Goal: Navigation & Orientation: Find specific page/section

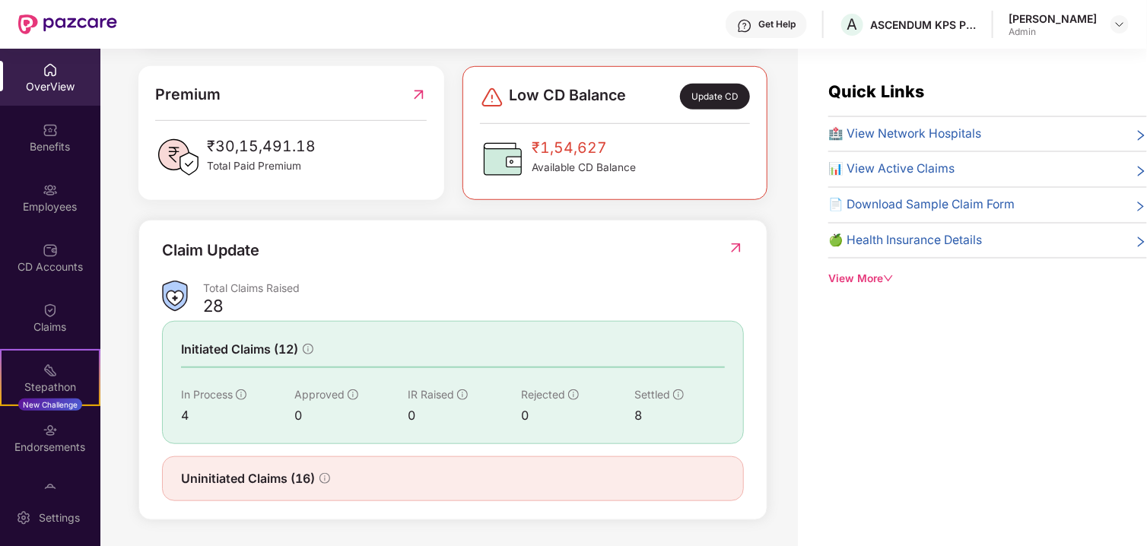
scroll to position [389, 0]
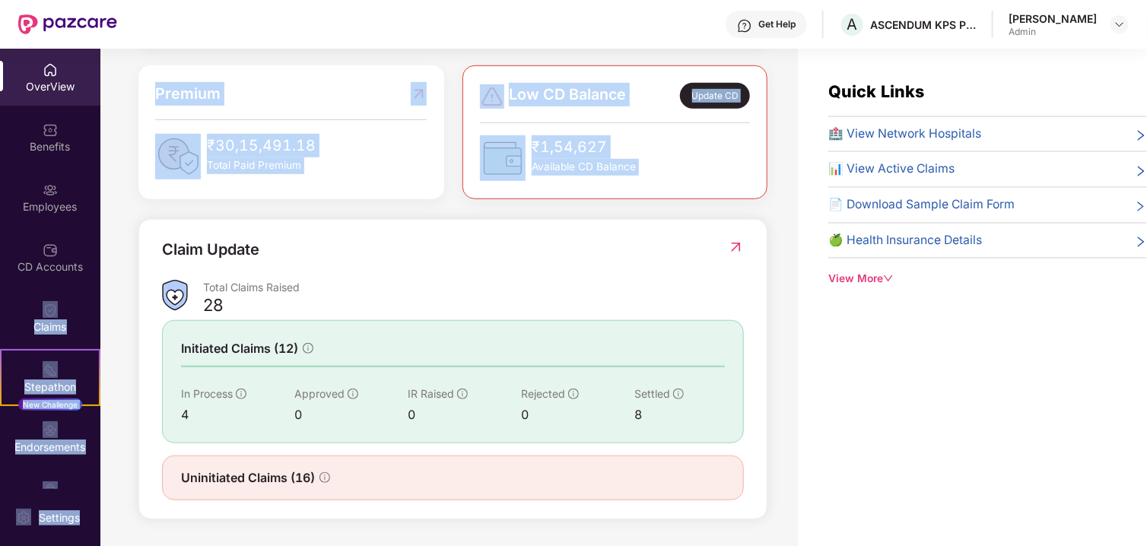
click at [99, 229] on div "OverView Benefits Employees CD Accounts Claims Stepathon New Challenge Endorsem…" at bounding box center [573, 298] width 1147 height 498
click at [92, 229] on div "CD Accounts" at bounding box center [50, 257] width 100 height 57
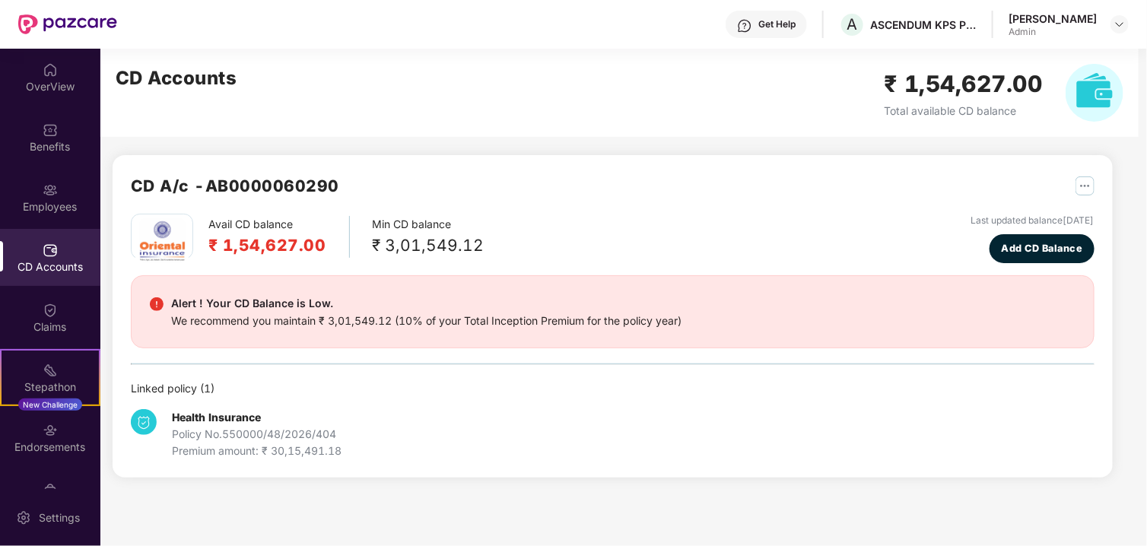
click at [91, 221] on div "Employees" at bounding box center [50, 197] width 100 height 57
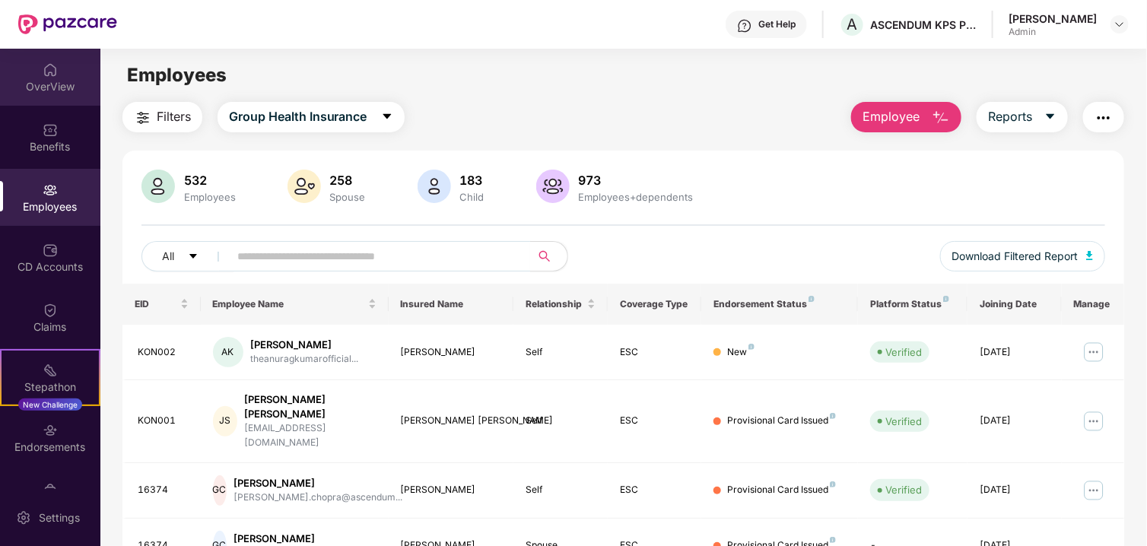
click at [92, 81] on div "OverView" at bounding box center [50, 86] width 100 height 15
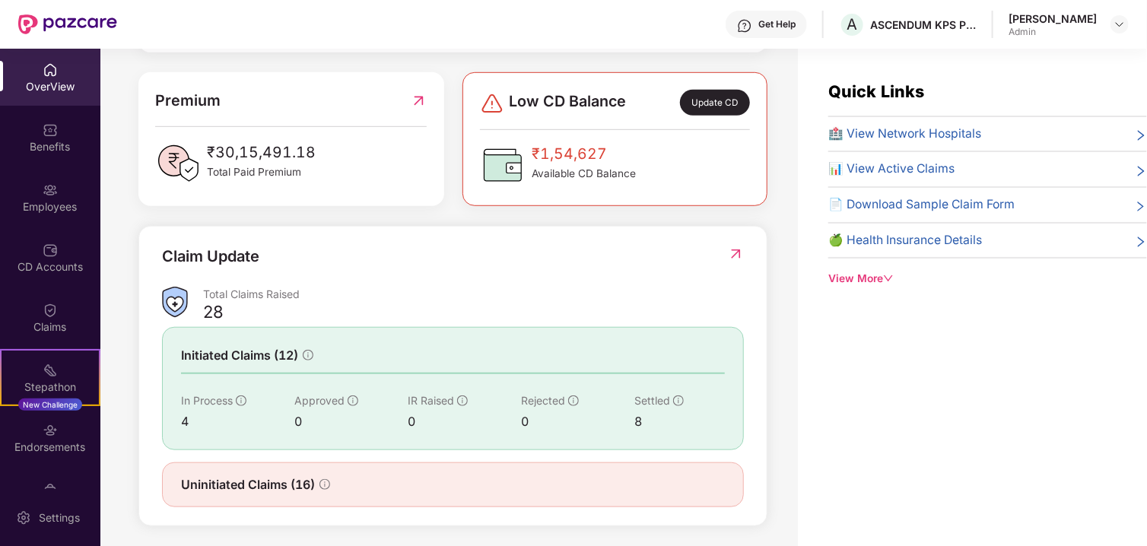
scroll to position [389, 0]
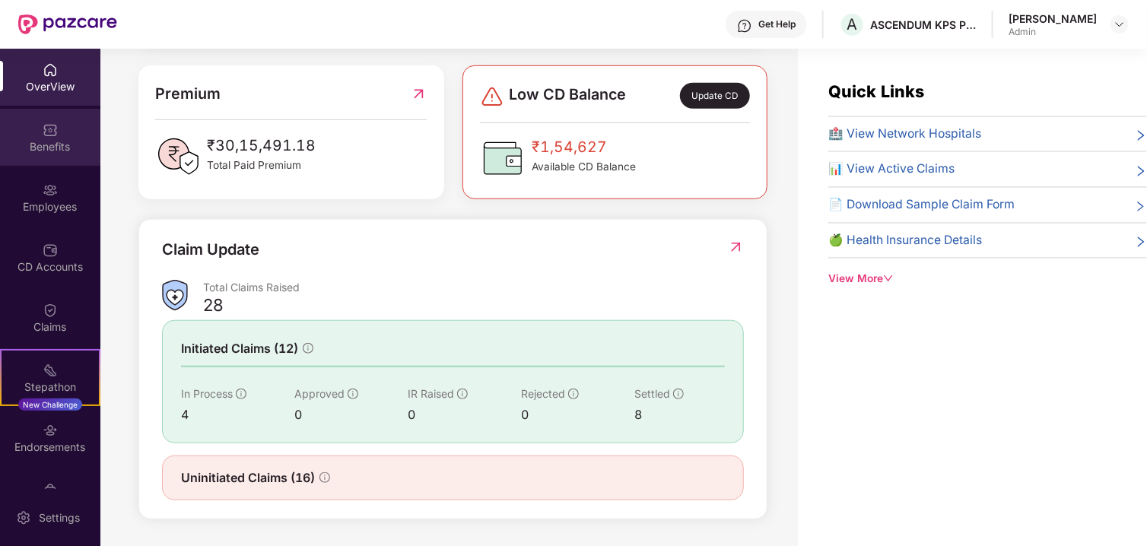
click at [23, 148] on div "Benefits" at bounding box center [50, 146] width 100 height 15
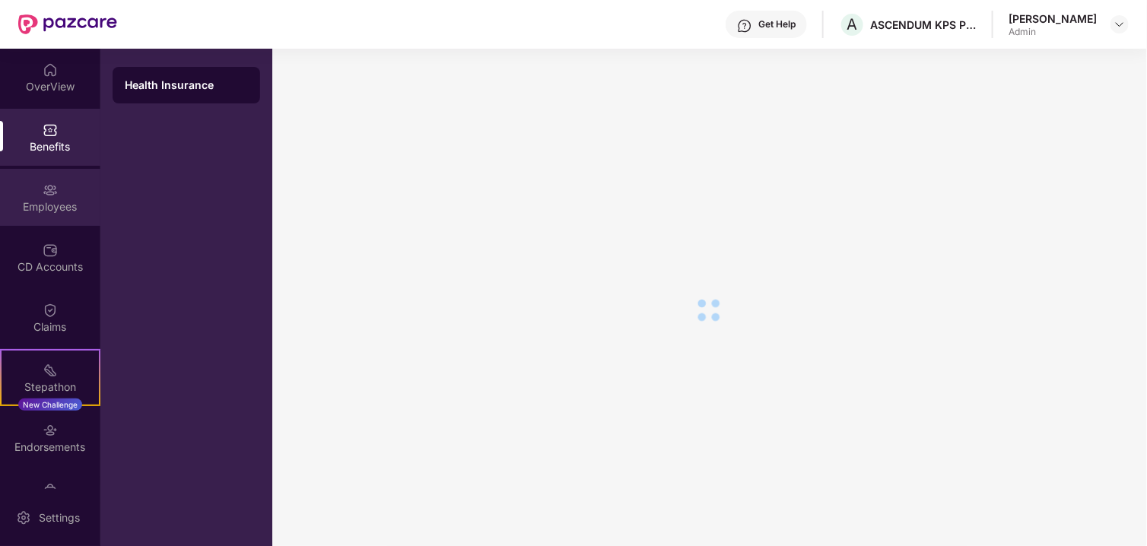
click at [40, 198] on div "Employees" at bounding box center [50, 197] width 100 height 57
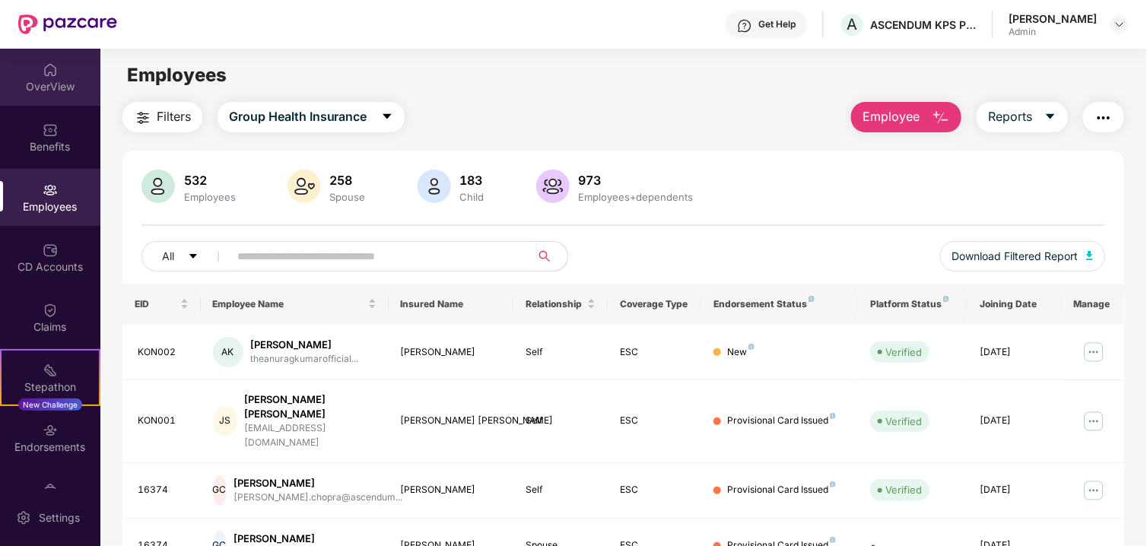
click at [17, 93] on div "OverView" at bounding box center [50, 86] width 100 height 15
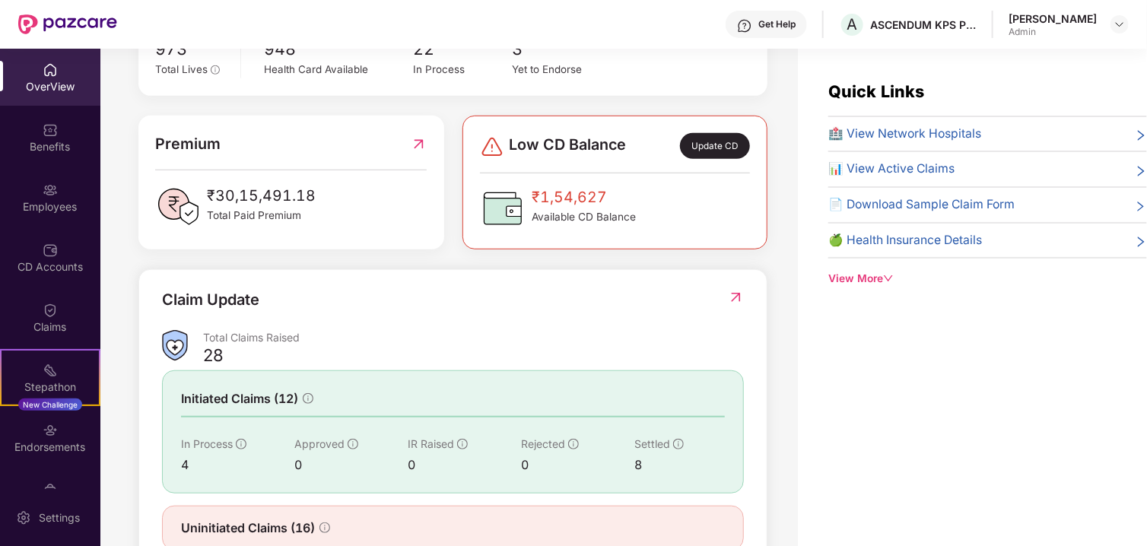
scroll to position [389, 0]
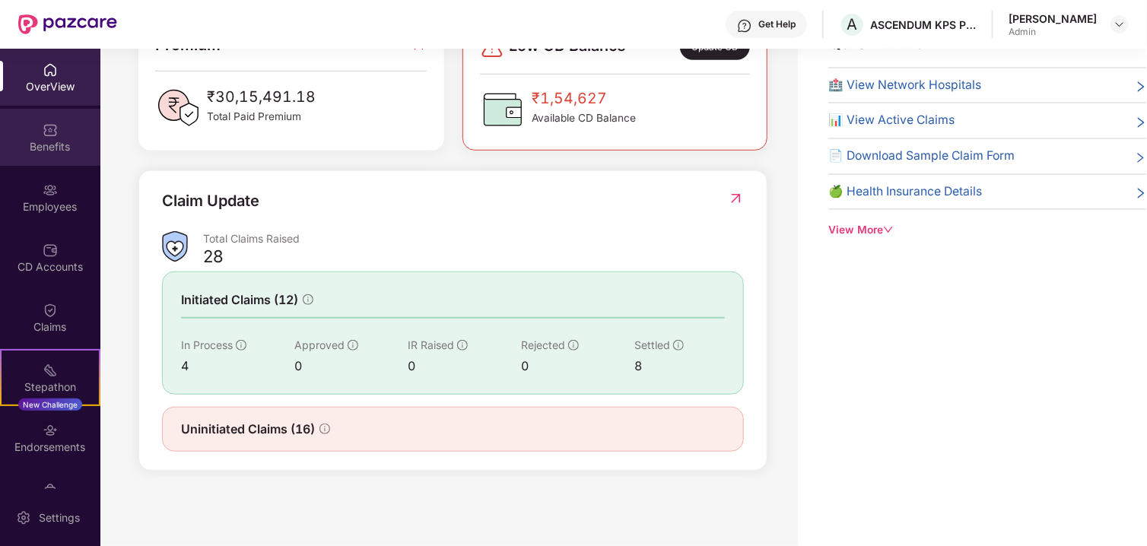
click at [20, 131] on div "Benefits" at bounding box center [50, 137] width 100 height 57
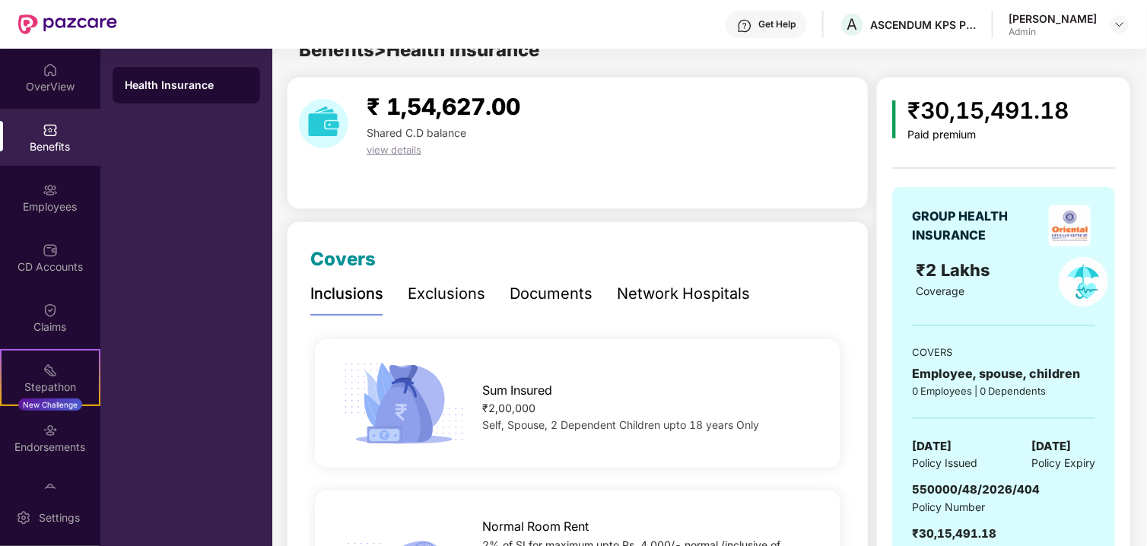
scroll to position [49, 0]
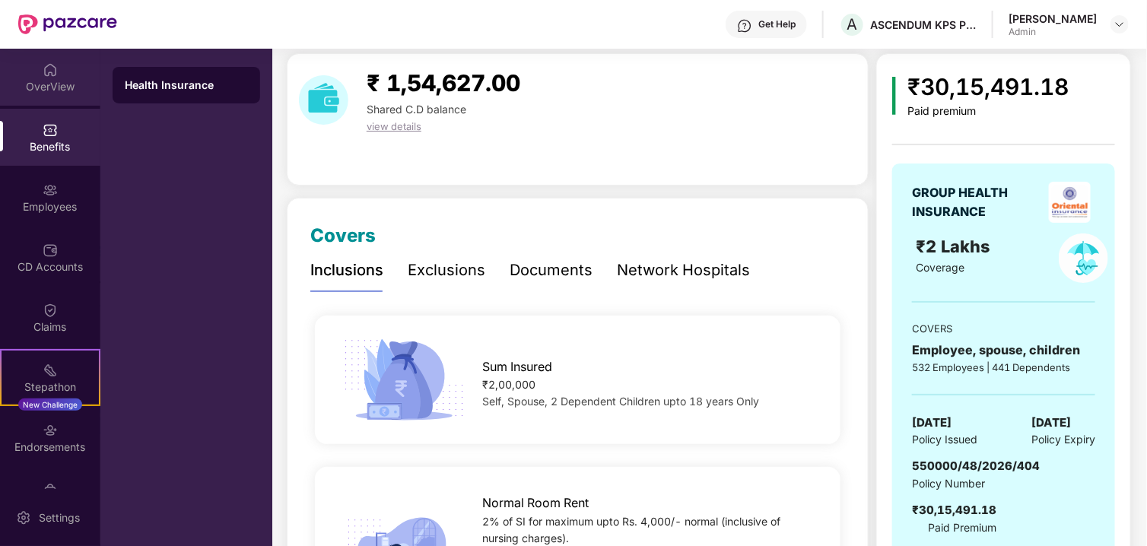
click at [50, 94] on div "OverView" at bounding box center [50, 77] width 100 height 57
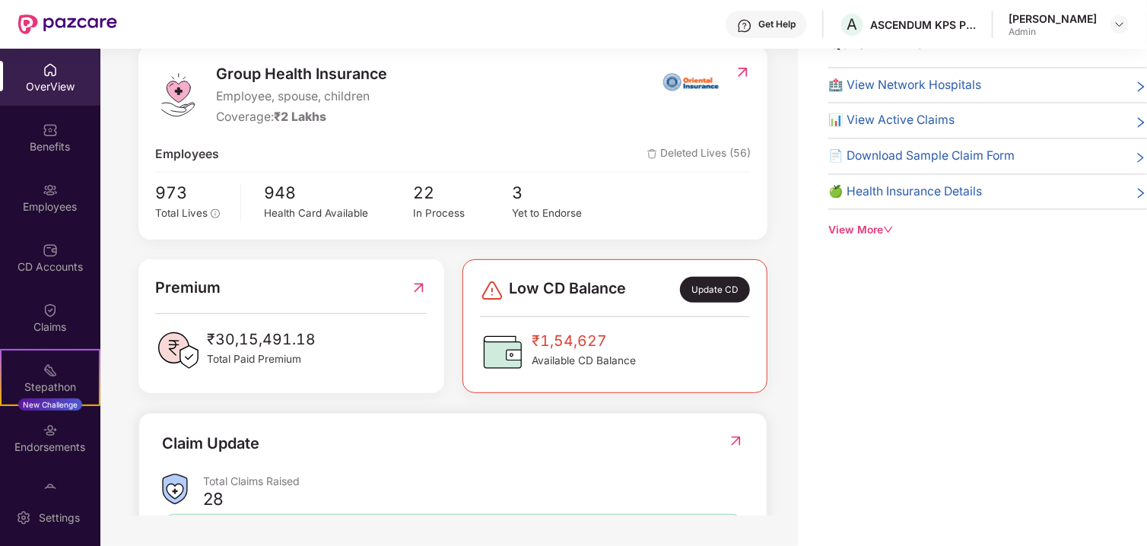
scroll to position [152, 0]
